Goal: Task Accomplishment & Management: Manage account settings

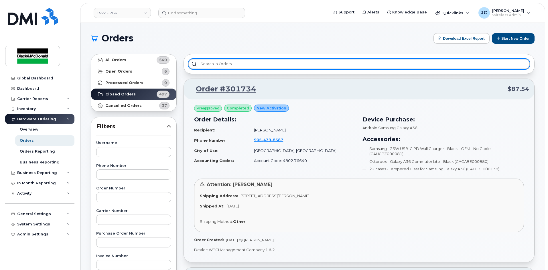
click at [223, 66] on input "text" at bounding box center [358, 64] width 341 height 10
type input "c"
type input "a"
drag, startPoint x: 197, startPoint y: 66, endPoint x: 174, endPoint y: 67, distance: 22.9
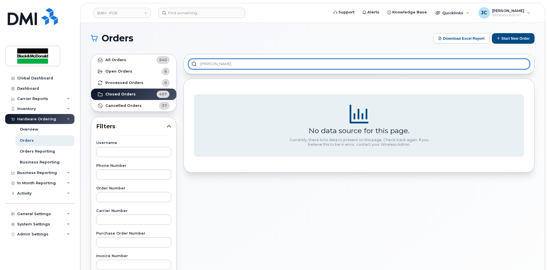
drag, startPoint x: 210, startPoint y: 67, endPoint x: 135, endPoint y: 74, distance: 75.2
click at [135, 74] on div "All Orders 540 Open Orders 6 Processed Orders 0 Closed Orders 497 Cancelled Ord…" at bounding box center [312, 252] width 450 height 402
type input "[PERSON_NAME]"
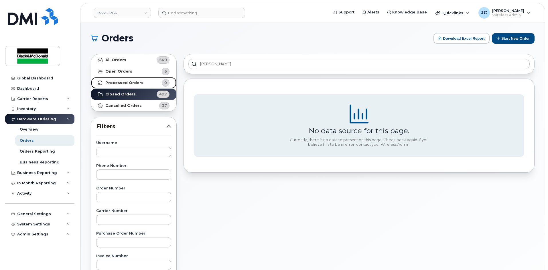
click at [128, 82] on strong "Processed Orders" at bounding box center [124, 83] width 38 height 5
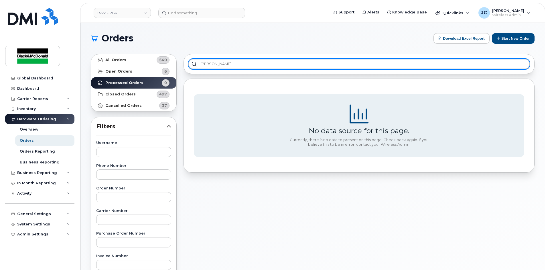
click at [210, 66] on input "[PERSON_NAME]" at bounding box center [358, 64] width 341 height 10
drag, startPoint x: 226, startPoint y: 67, endPoint x: 223, endPoint y: 63, distance: 4.4
click at [225, 66] on input "[PERSON_NAME]" at bounding box center [358, 64] width 341 height 10
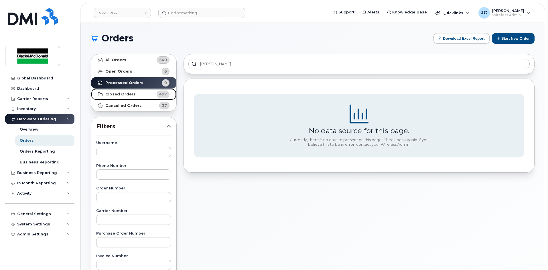
click at [122, 95] on strong "Closed Orders" at bounding box center [120, 94] width 30 height 5
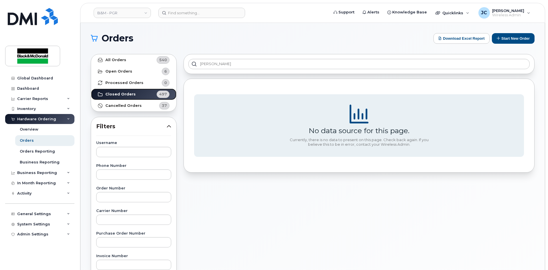
click at [141, 94] on link "Closed Orders 497" at bounding box center [133, 94] width 85 height 11
click at [259, 169] on div "No data source for this page. Currently, there is no data to present on this pa…" at bounding box center [358, 126] width 351 height 94
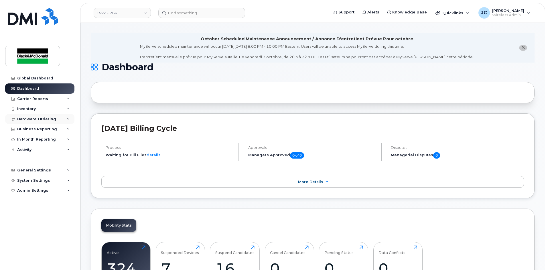
click at [42, 120] on div "Hardware Ordering" at bounding box center [36, 119] width 39 height 5
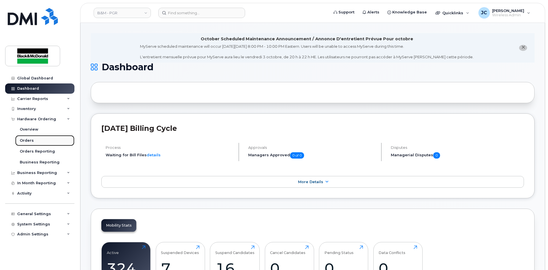
click at [29, 140] on div "Orders" at bounding box center [27, 140] width 14 height 5
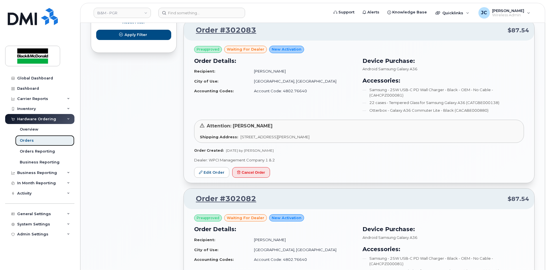
scroll to position [391, 0]
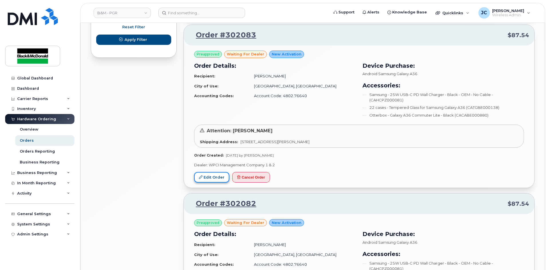
click at [216, 177] on link "Edit Order" at bounding box center [211, 177] width 35 height 11
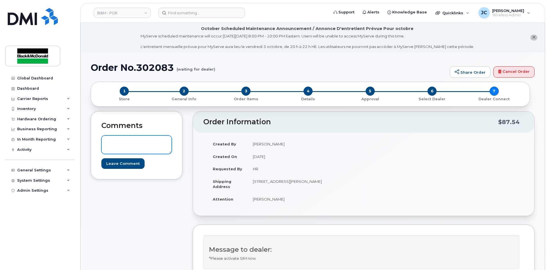
click at [124, 144] on textarea at bounding box center [136, 145] width 70 height 19
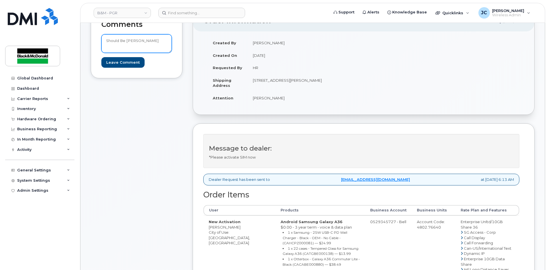
scroll to position [86, 0]
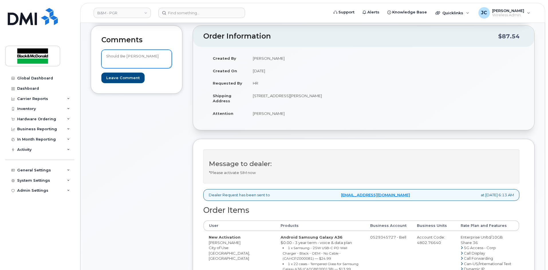
type textarea "Should Be JESSICA Conoly"
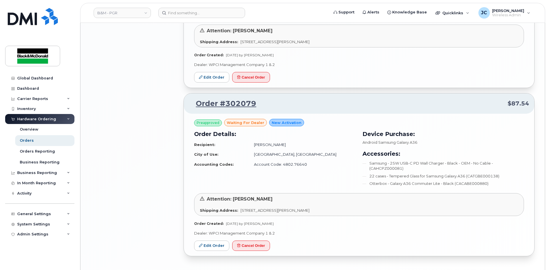
scroll to position [830, 0]
